Goal: Information Seeking & Learning: Learn about a topic

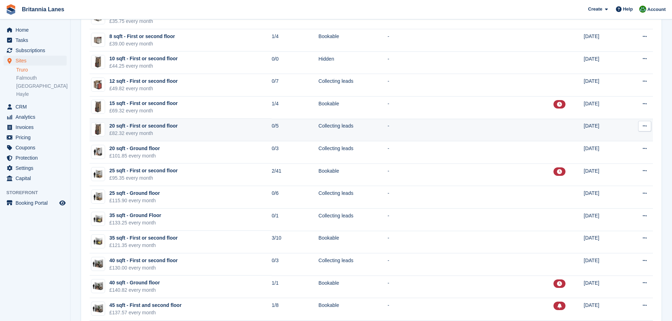
scroll to position [25, 0]
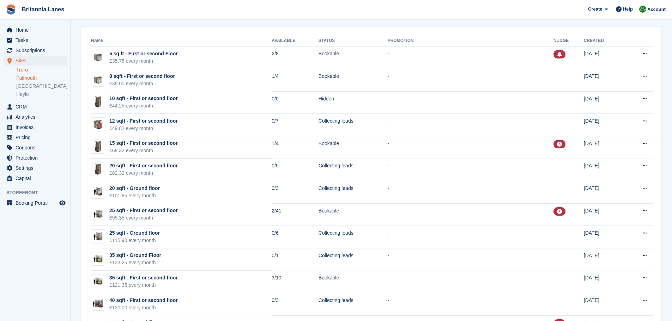
click at [24, 77] on link "Falmouth" at bounding box center [41, 78] width 50 height 7
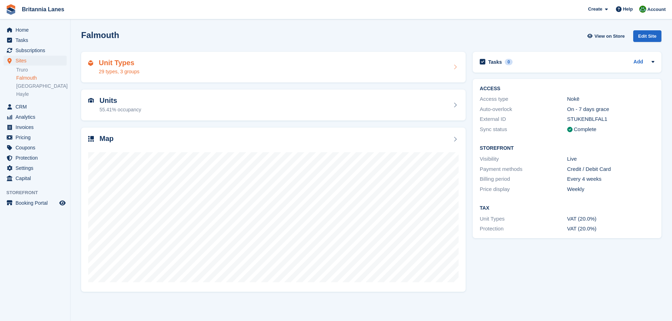
click at [150, 65] on div "Unit Types 29 types, 3 groups" at bounding box center [273, 67] width 370 height 17
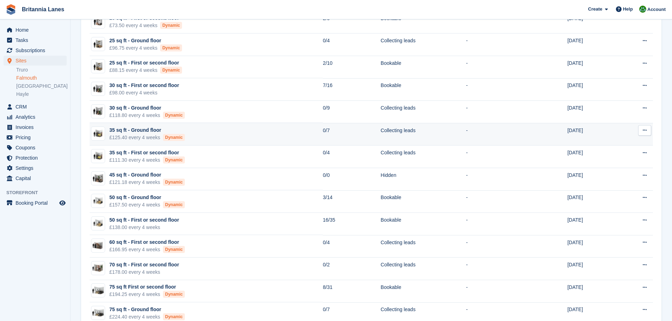
scroll to position [71, 0]
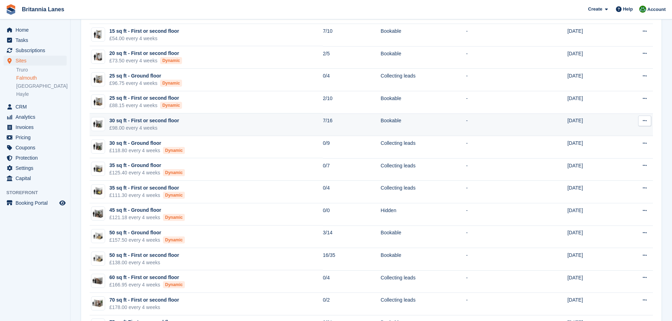
click at [196, 123] on td "30 sq ft - First or second floor £98.00 every 4 weeks" at bounding box center [206, 125] width 233 height 23
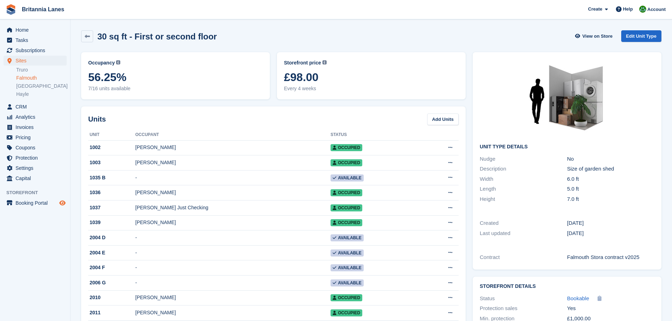
click at [63, 202] on icon "Preview store" at bounding box center [62, 203] width 6 height 6
click at [28, 53] on span "Subscriptions" at bounding box center [37, 50] width 42 height 10
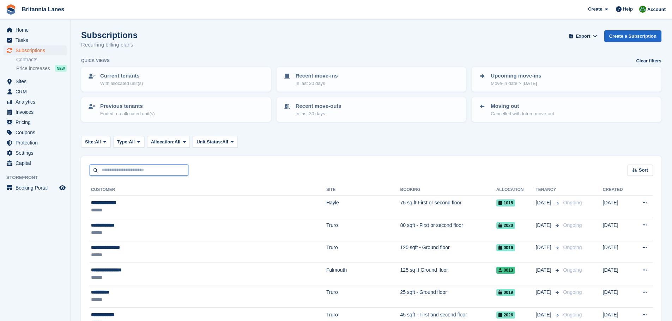
click at [124, 172] on input "text" at bounding box center [139, 171] width 99 height 12
type input "*****"
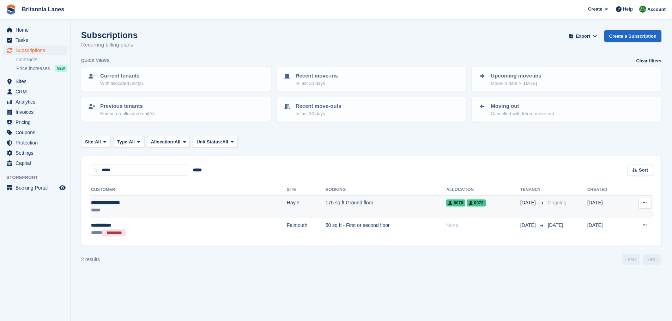
click at [325, 203] on td "175 sq ft Ground floor" at bounding box center [385, 207] width 121 height 23
